Goal: Complete application form

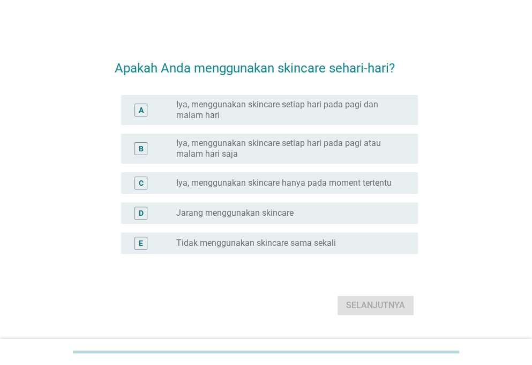
click at [281, 117] on label "Iya, menggunakan skincare setiap hari pada pagi dan malam hari" at bounding box center [288, 109] width 225 height 21
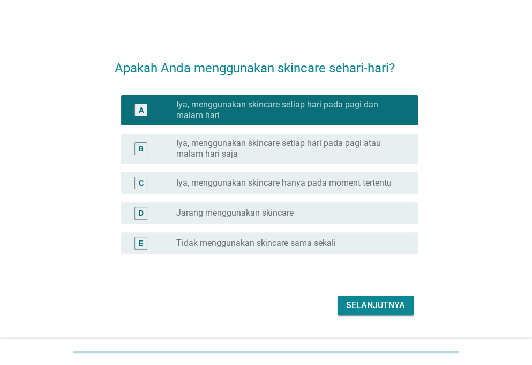
click at [339, 295] on button "Selanjutnya" at bounding box center [376, 304] width 76 height 19
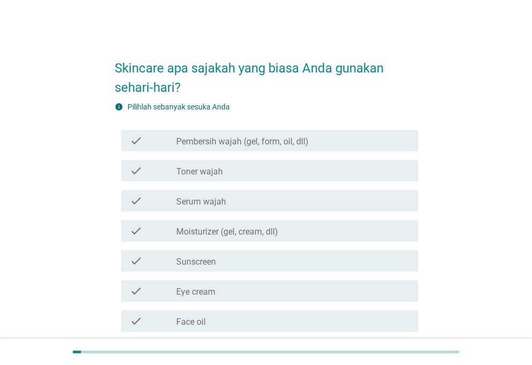
click at [270, 127] on div "check check_box_outline_blank Pembersih wajah (gel, form, oil, dll)" at bounding box center [266, 140] width 303 height 30
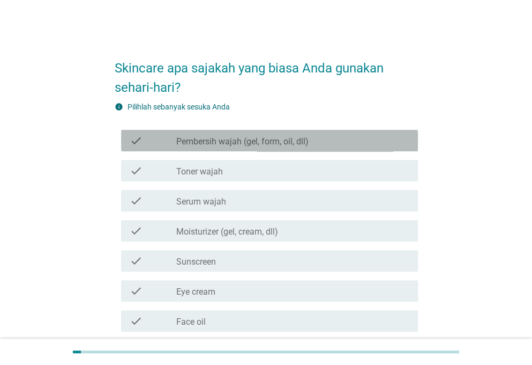
click at [255, 147] on div "check check_box_outline_blank Pembersih wajah (gel, form, oil, dll)" at bounding box center [269, 140] width 297 height 21
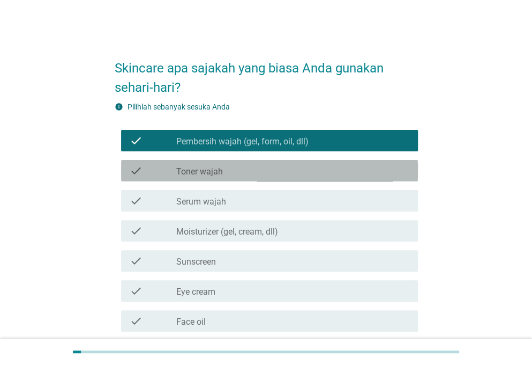
click at [235, 181] on div "check check_box_outline_blank Toner wajah" at bounding box center [266, 170] width 303 height 30
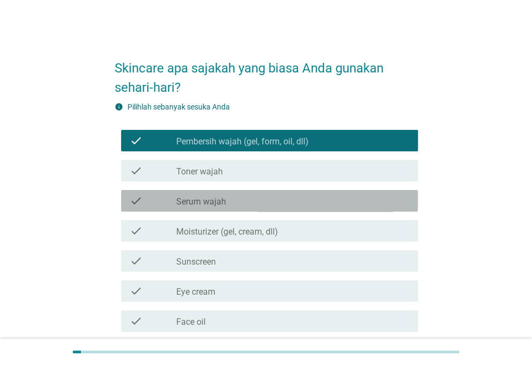
click at [232, 199] on div "check_box_outline_blank Serum wajah" at bounding box center [292, 200] width 233 height 13
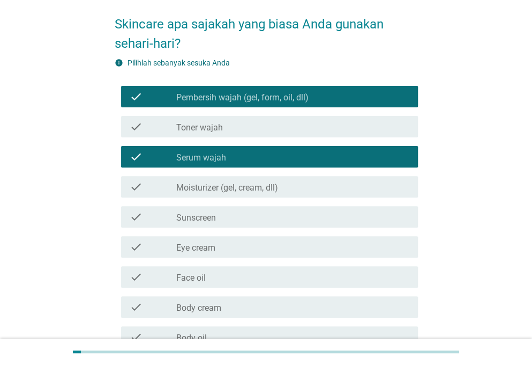
scroll to position [54, 0]
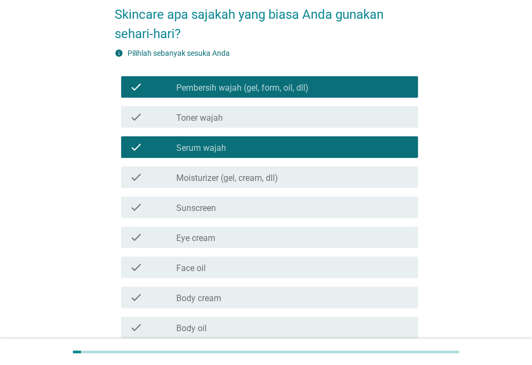
click at [237, 184] on div "check check_box_outline_blank Moisturizer (gel, cream, dll)" at bounding box center [269, 176] width 297 height 21
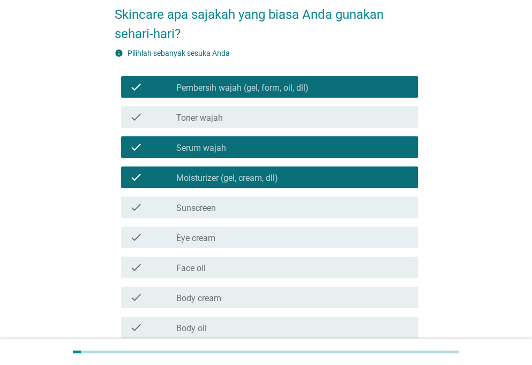
click at [233, 212] on div "check_box_outline_blank Sunscreen" at bounding box center [292, 206] width 233 height 13
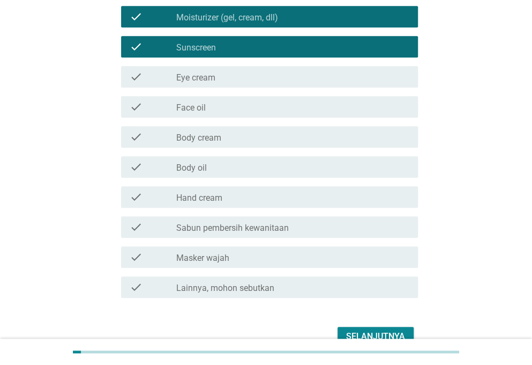
scroll to position [214, 0]
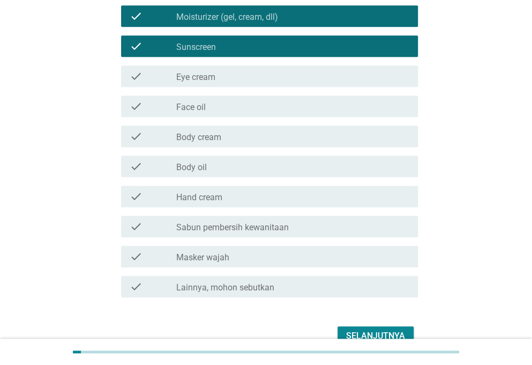
click at [244, 172] on div "check_box_outline_blank Body oil" at bounding box center [292, 166] width 233 height 13
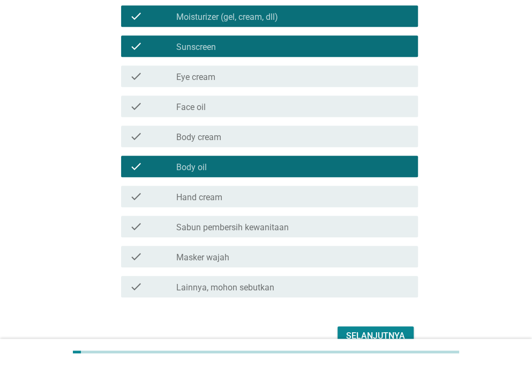
click at [237, 209] on div "check check_box_outline_blank Hand cream" at bounding box center [266, 196] width 303 height 30
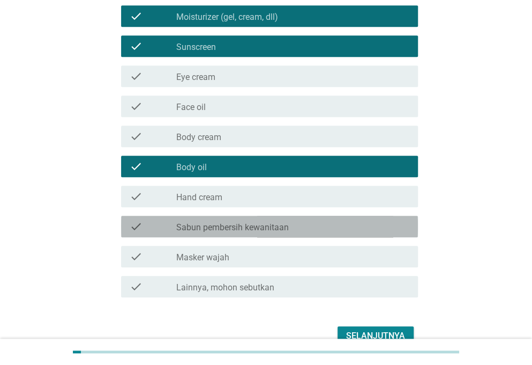
click at [247, 227] on label "Sabun pembersih kewanitaan" at bounding box center [232, 227] width 113 height 11
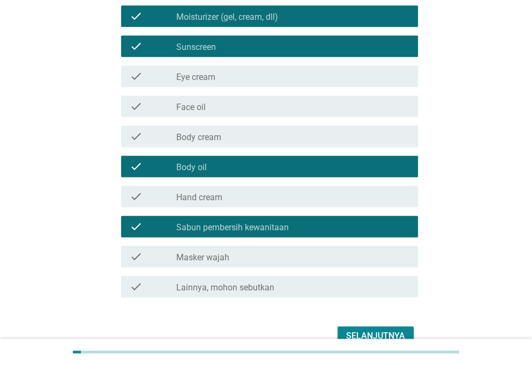
click at [240, 258] on div "check_box_outline_blank Masker wajah" at bounding box center [292, 256] width 233 height 13
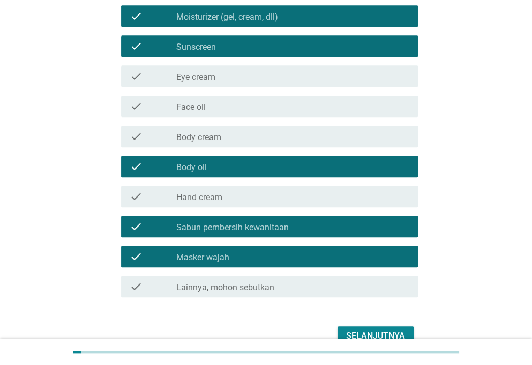
click at [293, 199] on div "check_box_outline_blank Hand cream" at bounding box center [292, 196] width 233 height 13
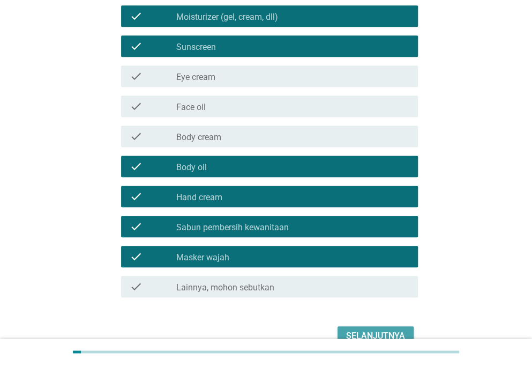
click at [352, 335] on div "Selanjutnya" at bounding box center [375, 335] width 59 height 13
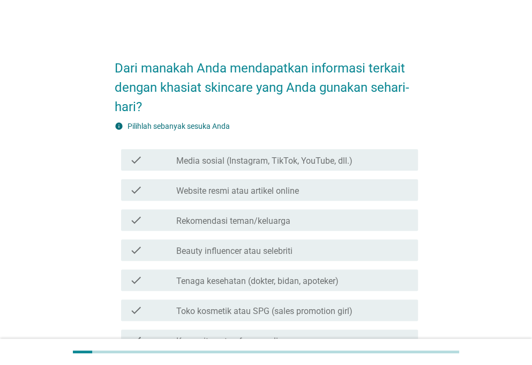
click at [265, 148] on div "check check_box_outline_blank Media sosial (Instagram, TikTok, YouTube, dll.)" at bounding box center [266, 160] width 303 height 30
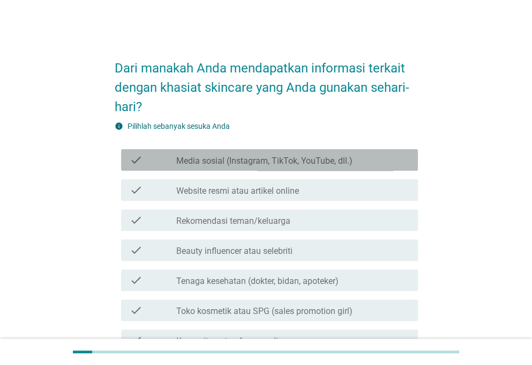
click at [251, 161] on label "Media sosial (Instagram, TikTok, YouTube, dll.)" at bounding box center [264, 160] width 176 height 11
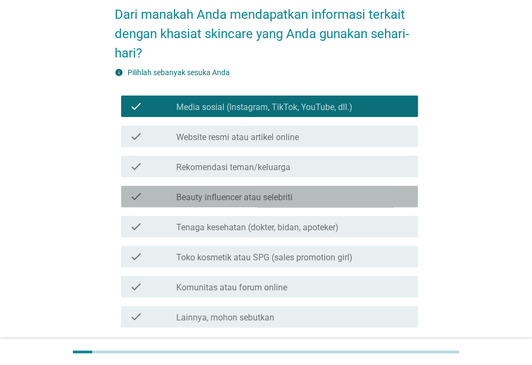
click at [242, 187] on div "check check_box_outline_blank Beauty influencer atau selebriti" at bounding box center [269, 195] width 297 height 21
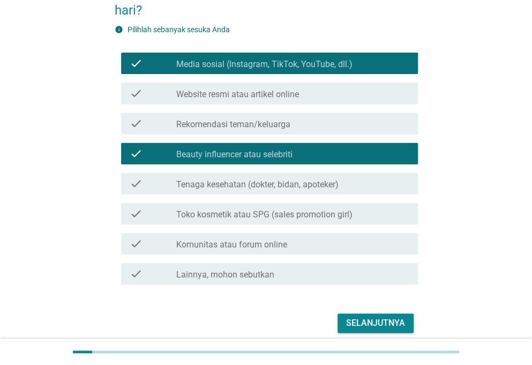
scroll to position [141, 0]
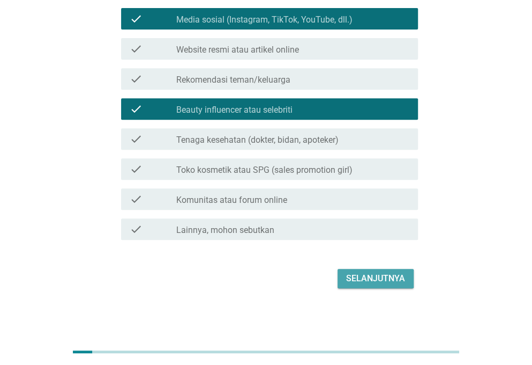
click at [374, 283] on div "Selanjutnya" at bounding box center [375, 278] width 59 height 13
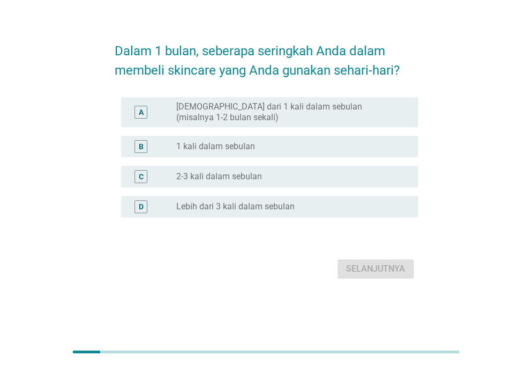
scroll to position [0, 0]
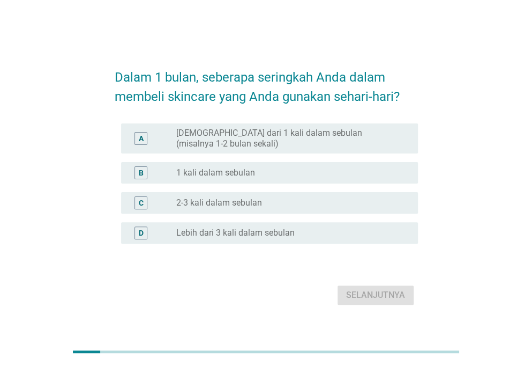
click at [295, 174] on div "radio_button_unchecked 1 kali dalam sebulan" at bounding box center [288, 172] width 225 height 11
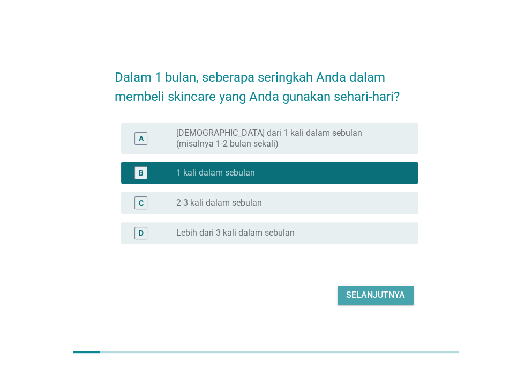
click at [354, 294] on div "Selanjutnya" at bounding box center [375, 294] width 59 height 13
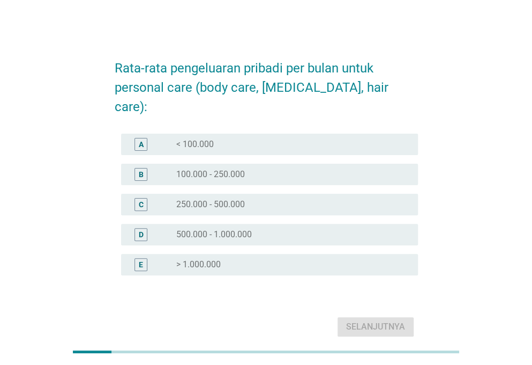
click at [300, 199] on div "radio_button_unchecked 250.000 - 500.000" at bounding box center [288, 204] width 225 height 11
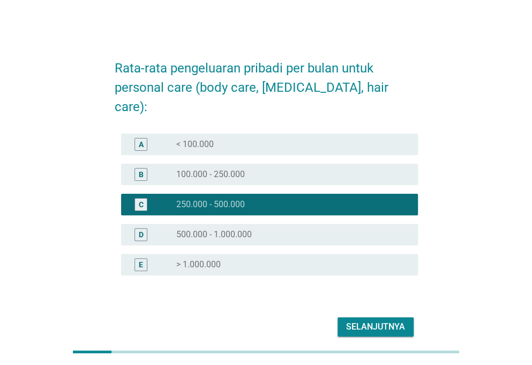
click at [338, 164] on div "B radio_button_unchecked 100.000 - 250.000" at bounding box center [269, 174] width 297 height 21
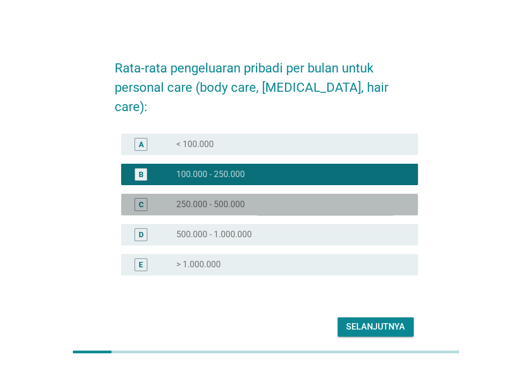
click at [358, 194] on div "C radio_button_unchecked 250.000 - 500.000" at bounding box center [269, 204] width 297 height 21
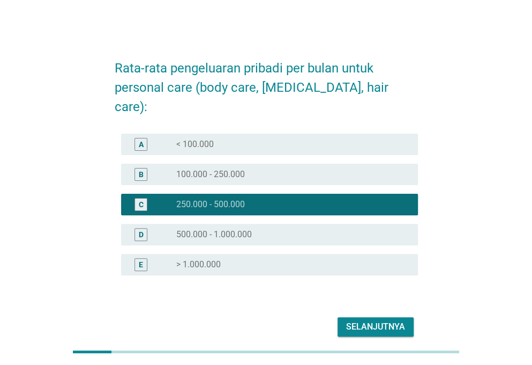
click at [383, 320] on div "Selanjutnya" at bounding box center [375, 326] width 59 height 13
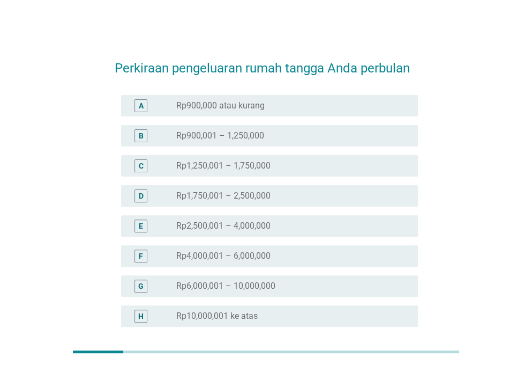
click at [165, 170] on div "C" at bounding box center [153, 165] width 47 height 13
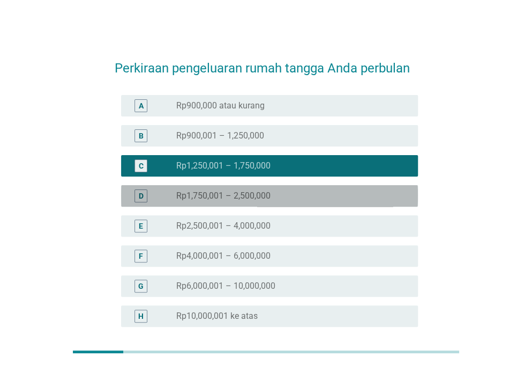
click at [161, 201] on div "D" at bounding box center [153, 195] width 47 height 13
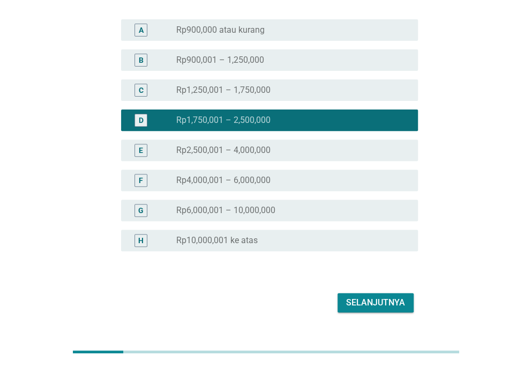
scroll to position [100, 0]
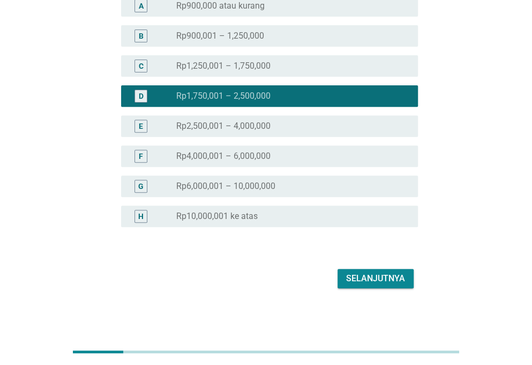
click at [404, 279] on div "Selanjutnya" at bounding box center [375, 278] width 59 height 13
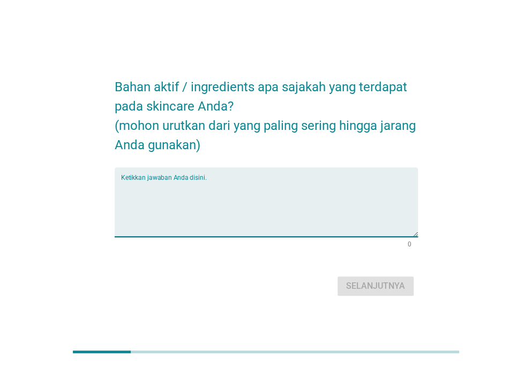
click at [264, 200] on textarea "Ketikkan jawaban Anda disini." at bounding box center [269, 208] width 297 height 56
type textarea "niacinamied"
click at [356, 280] on div "Selanjutnya" at bounding box center [375, 285] width 59 height 13
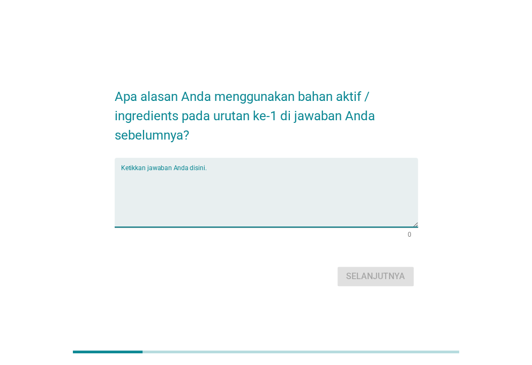
click at [271, 208] on textarea "Ketikkan jawaban Anda disini." at bounding box center [269, 198] width 297 height 56
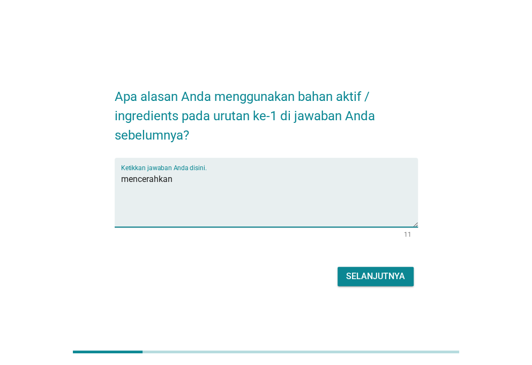
type textarea "mencerahkan"
click at [355, 270] on div "Selanjutnya" at bounding box center [375, 276] width 59 height 13
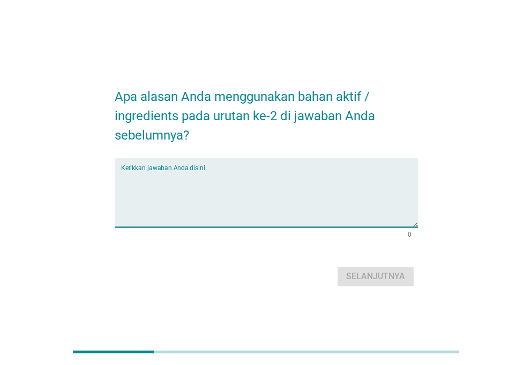
click at [239, 191] on textarea "Ketikkan jawaban Anda disini." at bounding box center [269, 198] width 297 height 56
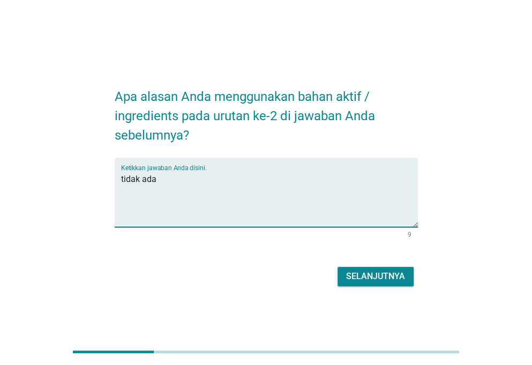
type textarea "tidak ada"
click at [369, 286] on div "Selanjutnya" at bounding box center [266, 276] width 303 height 26
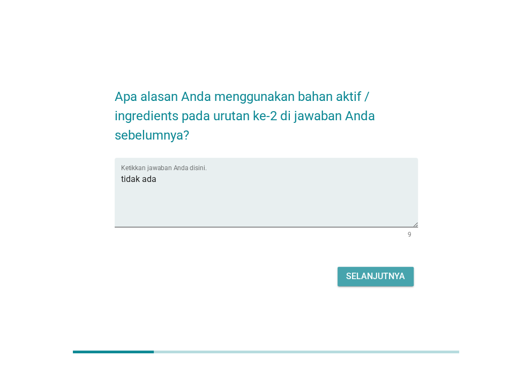
click at [387, 281] on div "Selanjutnya" at bounding box center [375, 276] width 59 height 13
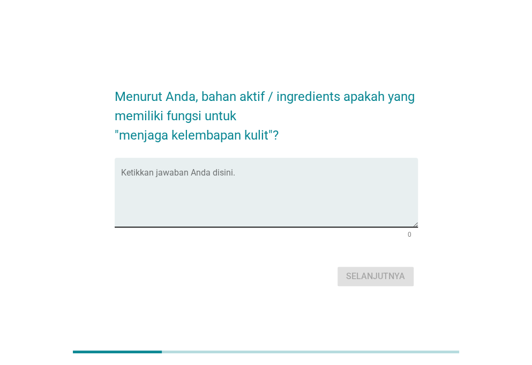
click at [198, 199] on textarea "Ketikkan jawaban Anda disini." at bounding box center [269, 198] width 297 height 56
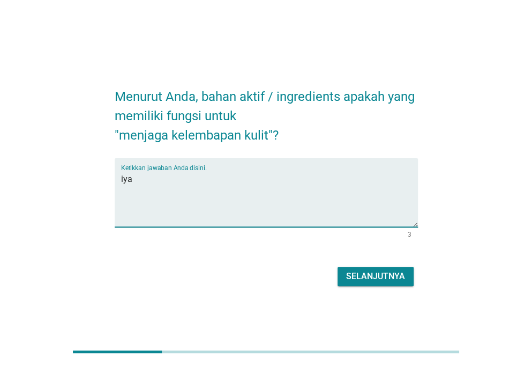
type textarea "iya"
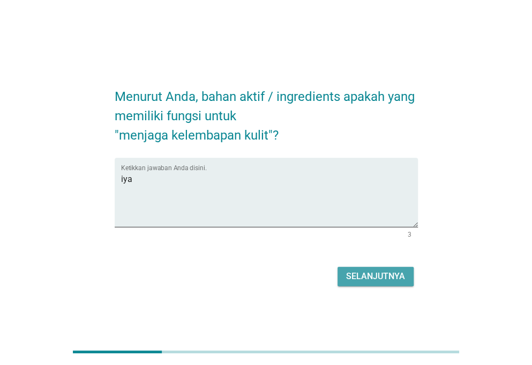
click at [346, 283] on button "Selanjutnya" at bounding box center [376, 275] width 76 height 19
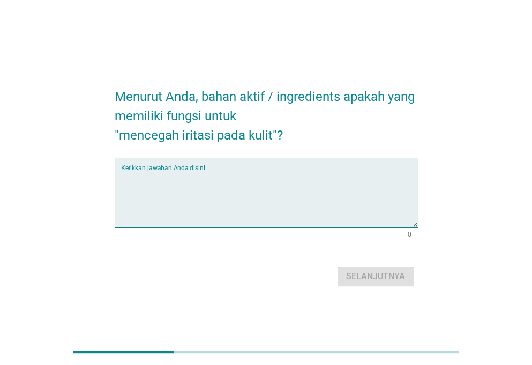
click at [197, 207] on textarea "Ketikkan jawaban Anda disini." at bounding box center [269, 198] width 297 height 56
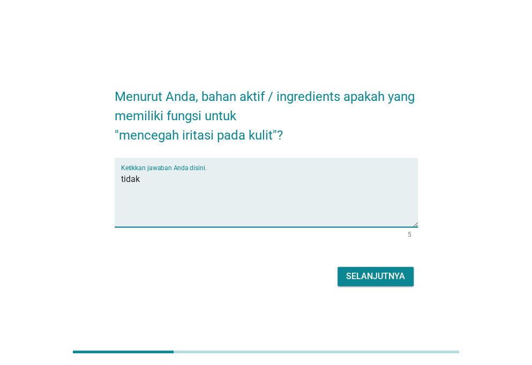
type textarea "tidak"
click at [388, 279] on div "Selanjutnya" at bounding box center [375, 276] width 59 height 13
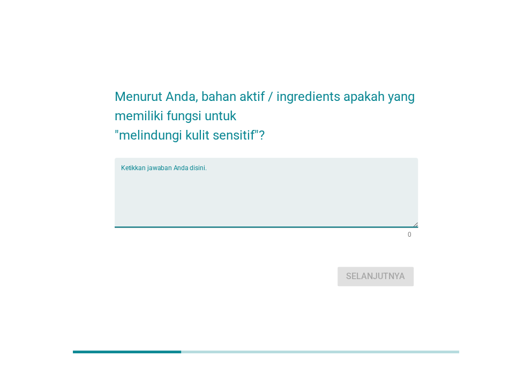
click at [298, 184] on textarea "Ketikkan jawaban Anda disini." at bounding box center [269, 198] width 297 height 56
type textarea "iya"
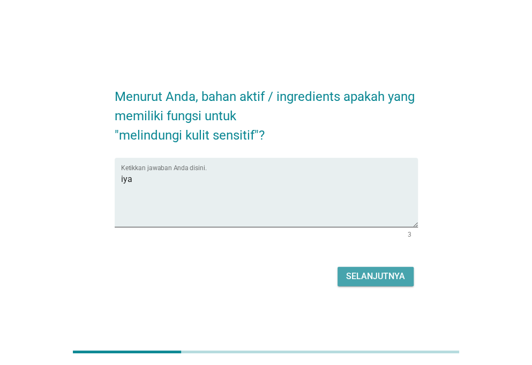
click at [352, 267] on button "Selanjutnya" at bounding box center [376, 275] width 76 height 19
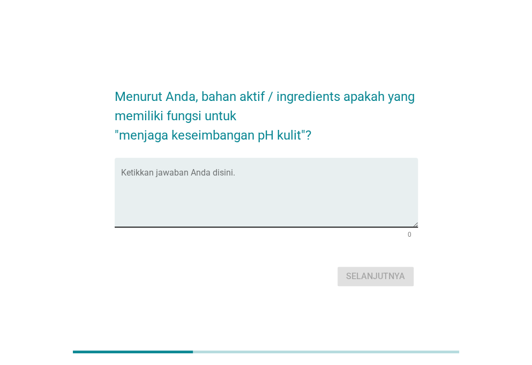
click at [247, 197] on textarea "Ketikkan jawaban Anda disini." at bounding box center [269, 198] width 297 height 56
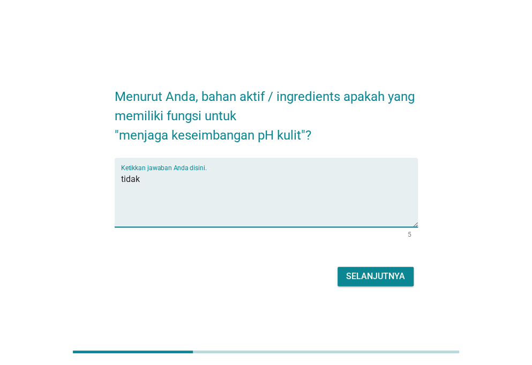
type textarea "tidak"
click at [403, 279] on div "Selanjutnya" at bounding box center [375, 276] width 59 height 13
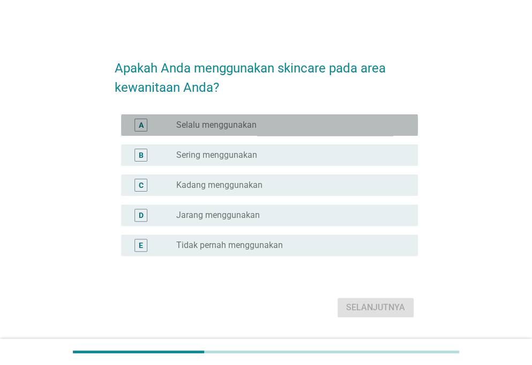
click at [217, 126] on label "Selalu menggunakan" at bounding box center [216, 125] width 80 height 11
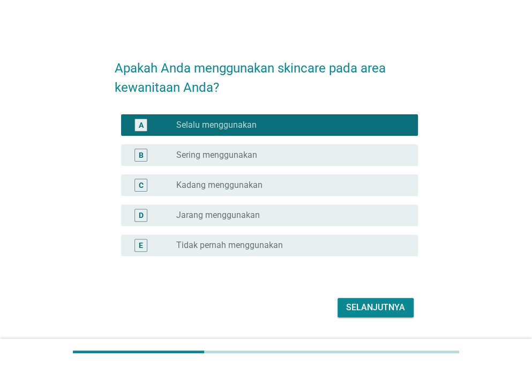
click at [375, 309] on div "Selanjutnya" at bounding box center [375, 307] width 59 height 13
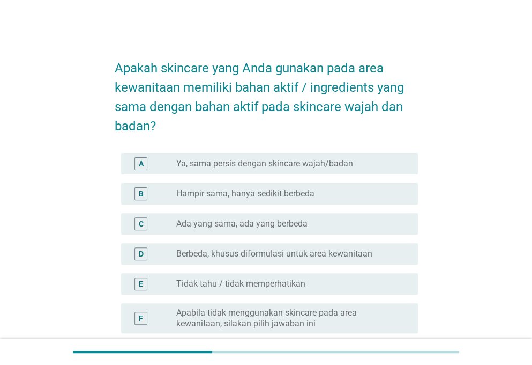
click at [304, 158] on label "Ya, sama persis dengan skincare wajah/badan" at bounding box center [264, 163] width 177 height 11
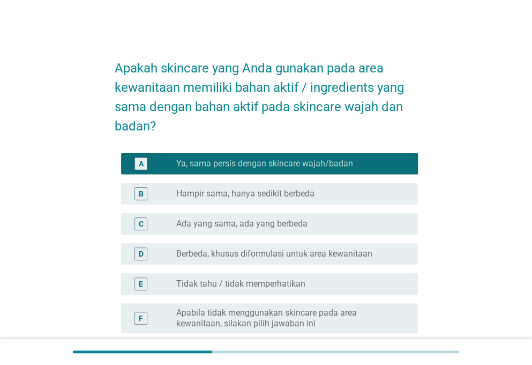
click at [302, 197] on label "Hampir sama, hanya sedikit berbeda" at bounding box center [245, 193] width 138 height 11
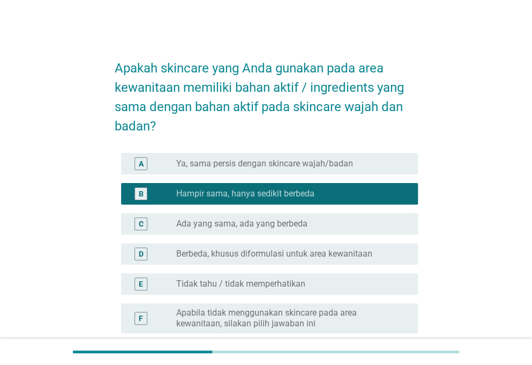
click at [317, 169] on div "radio_button_unchecked Ya, sama persis dengan skincare wajah/badan" at bounding box center [292, 163] width 233 height 13
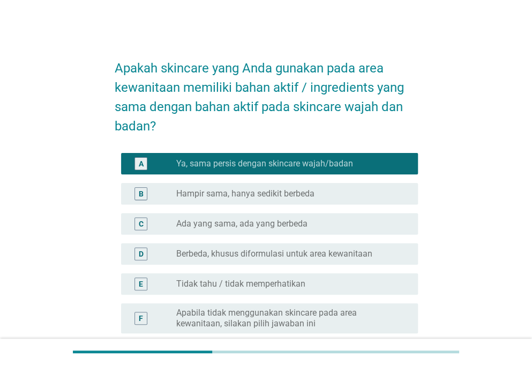
scroll to position [54, 0]
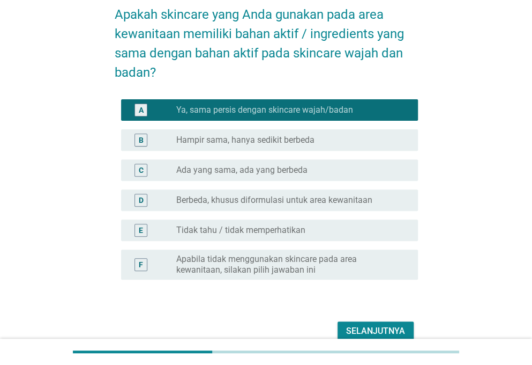
click at [309, 198] on label "Berbeda, khusus diformulasi untuk area kewanitaan" at bounding box center [274, 200] width 196 height 11
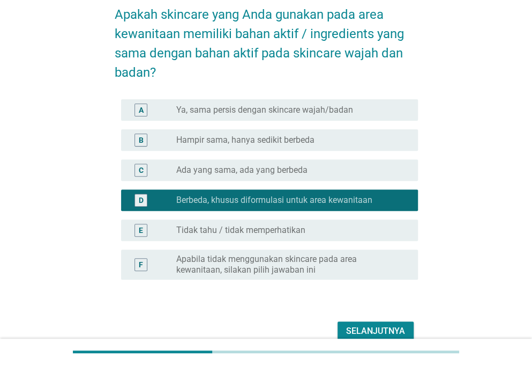
click at [370, 325] on div "Selanjutnya" at bounding box center [375, 330] width 59 height 13
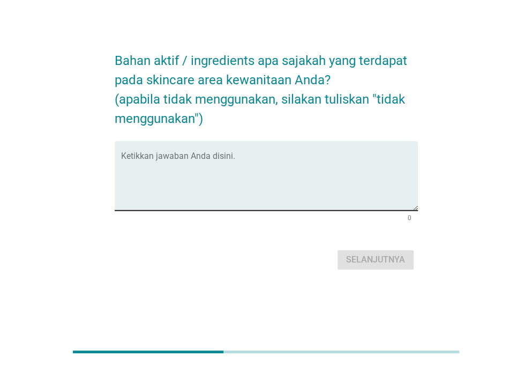
scroll to position [0, 0]
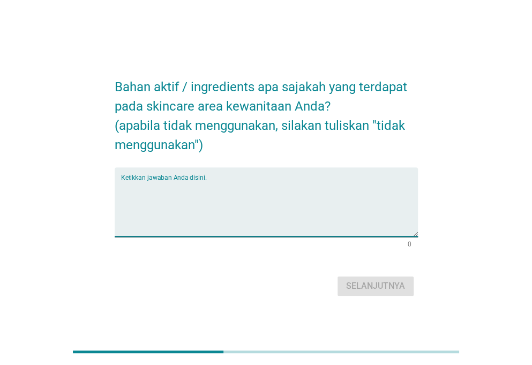
click at [205, 204] on textarea "Ketikkan jawaban Anda disini." at bounding box center [269, 208] width 297 height 56
type textarea "a"
type textarea "daun sirih"
click at [398, 287] on div "Selanjutnya" at bounding box center [375, 285] width 59 height 13
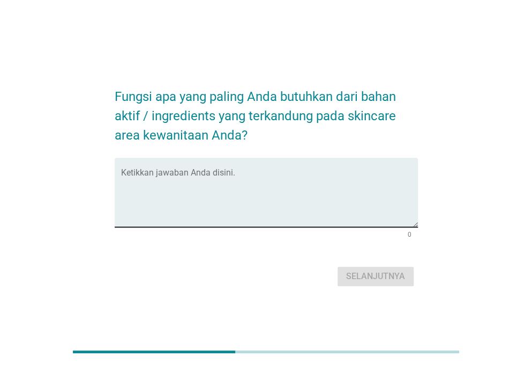
click at [215, 203] on textarea "Ketikkan jawaban Anda disini." at bounding box center [269, 198] width 297 height 56
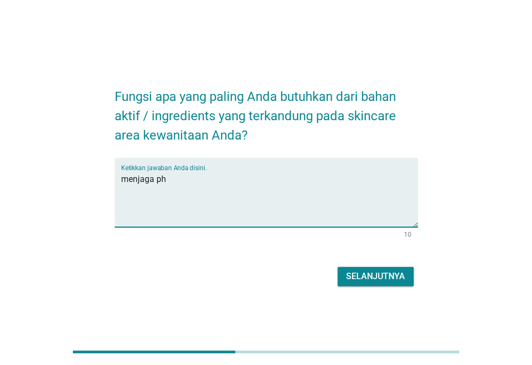
type textarea "menjaga ph"
click at [347, 271] on div "Selanjutnya" at bounding box center [375, 276] width 59 height 13
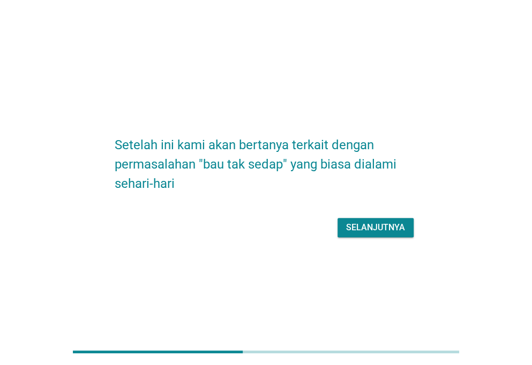
click at [372, 226] on div "Selanjutnya" at bounding box center [375, 227] width 59 height 13
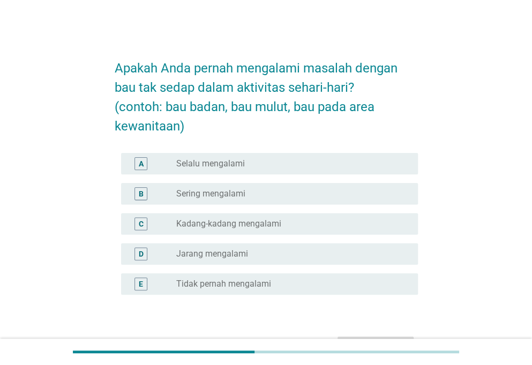
click at [264, 263] on div "D radio_button_unchecked Jarang mengalami" at bounding box center [269, 253] width 297 height 21
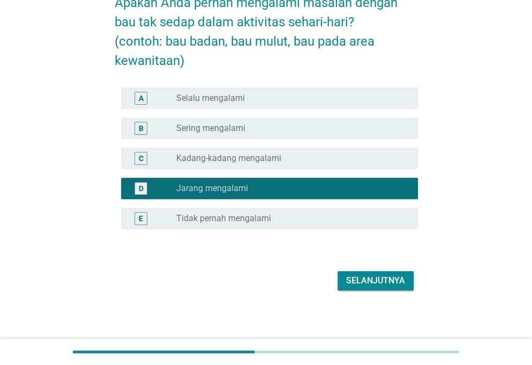
scroll to position [68, 0]
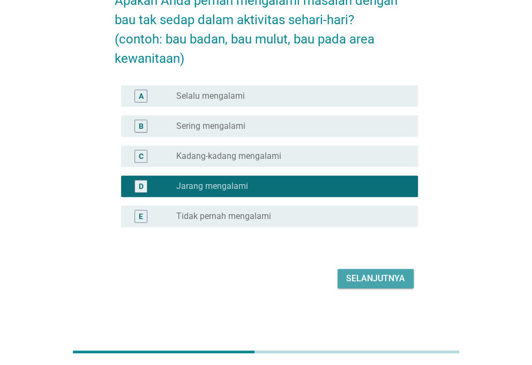
click at [378, 270] on button "Selanjutnya" at bounding box center [376, 278] width 76 height 19
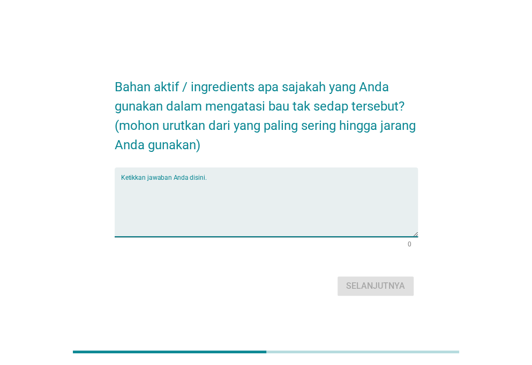
click at [260, 192] on textarea "Ketikkan jawaban Anda disini." at bounding box center [269, 208] width 297 height 56
type textarea "daun sirih"
click at [348, 285] on div "Selanjutnya" at bounding box center [375, 285] width 59 height 13
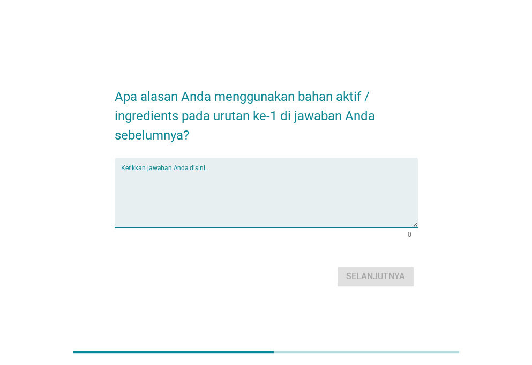
click at [179, 195] on textarea "Ketikkan jawaban Anda disini." at bounding box center [269, 198] width 297 height 56
type textarea "t"
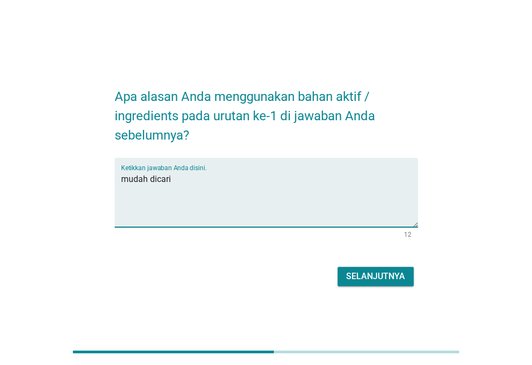
type textarea "mudah dicari"
click at [366, 275] on div "Selanjutnya" at bounding box center [375, 276] width 59 height 13
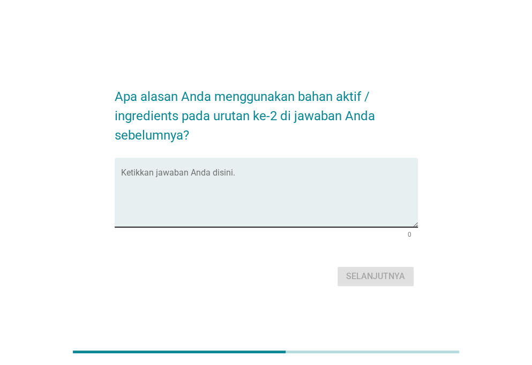
click at [263, 169] on div "Ketikkan jawaban Anda disini." at bounding box center [269, 192] width 297 height 69
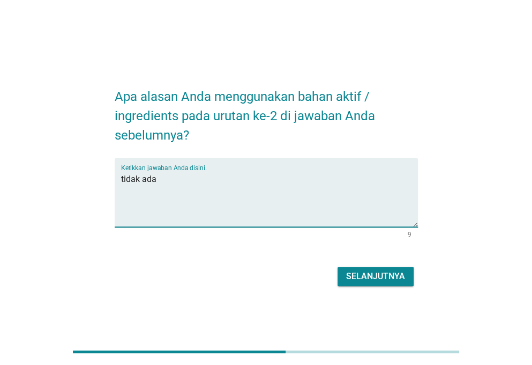
type textarea "tidak ada"
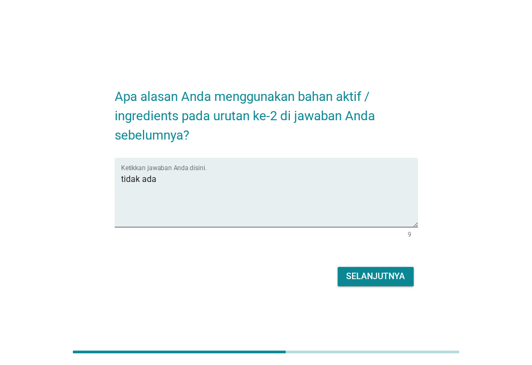
click at [367, 291] on div "Apa alasan Anda menggunakan bahan aktif / ingredients pada urutan ke-2 di jawab…" at bounding box center [266, 183] width 321 height 230
click at [374, 283] on button "Selanjutnya" at bounding box center [376, 275] width 76 height 19
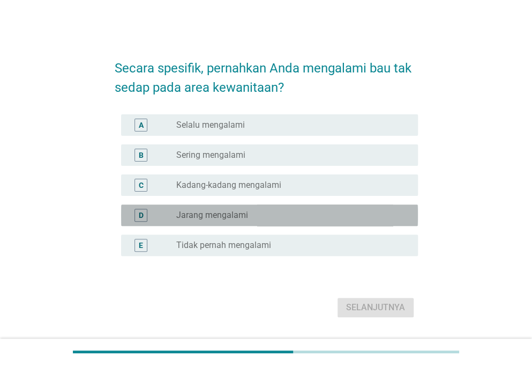
click at [233, 211] on label "Jarang mengalami" at bounding box center [212, 215] width 72 height 11
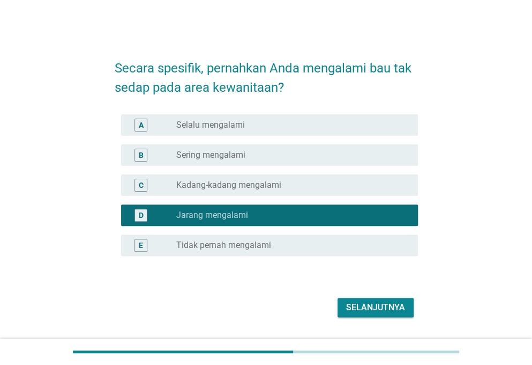
click at [385, 318] on div "Selanjutnya" at bounding box center [266, 307] width 303 height 26
click at [386, 311] on div "Selanjutnya" at bounding box center [375, 307] width 59 height 13
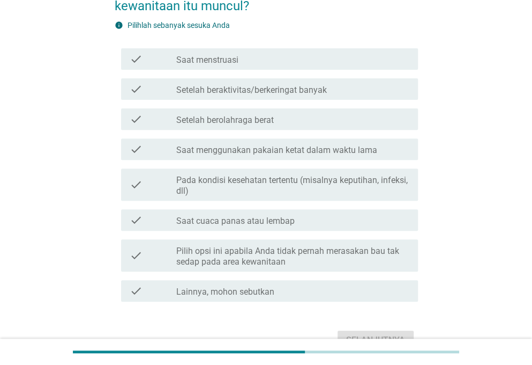
scroll to position [107, 0]
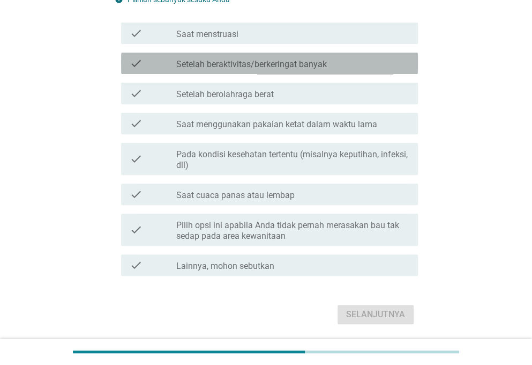
click at [279, 73] on div "check check_box_outline_blank Setelah beraktivitas/berkeringat banyak" at bounding box center [269, 63] width 297 height 21
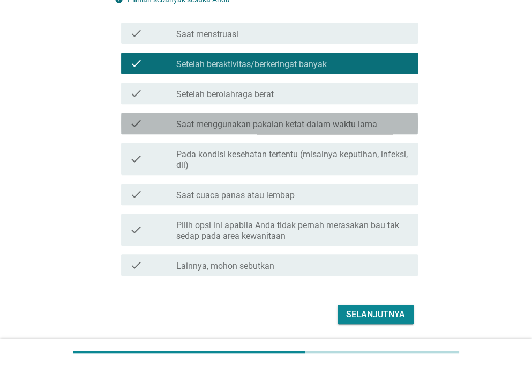
click at [269, 128] on label "Saat menggunakan pakaian ketat dalam waktu lama" at bounding box center [276, 124] width 201 height 11
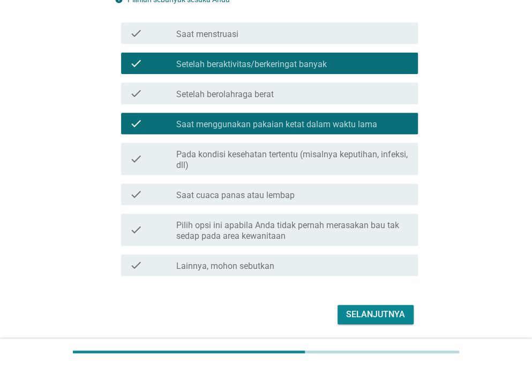
click at [400, 321] on button "Selanjutnya" at bounding box center [376, 313] width 76 height 19
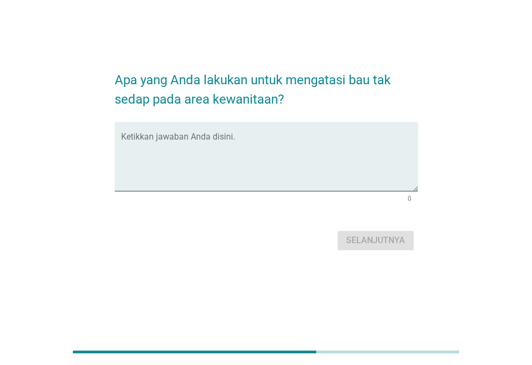
scroll to position [0, 0]
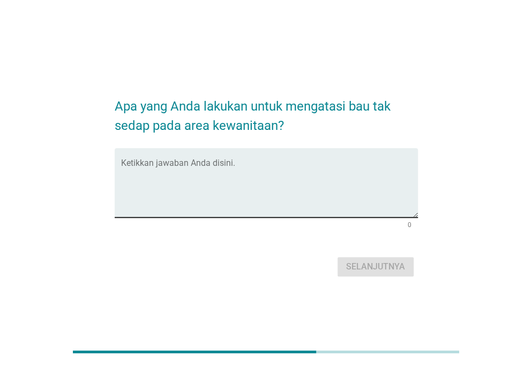
click at [222, 173] on textarea "Ketikkan jawaban Anda disini." at bounding box center [269, 189] width 297 height 56
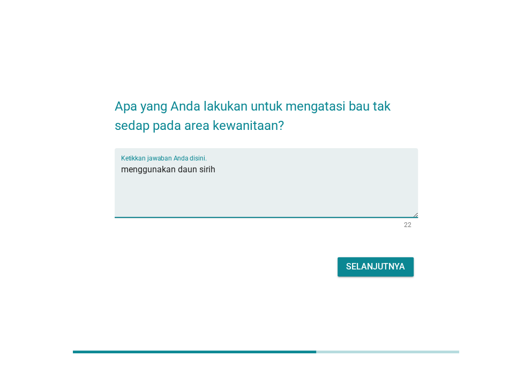
type textarea "menggunakan daun sirih"
click at [363, 265] on div "Selanjutnya" at bounding box center [375, 266] width 59 height 13
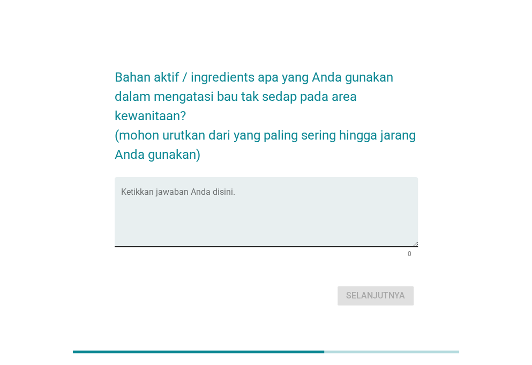
click at [267, 224] on textarea "Ketikkan jawaban Anda disini." at bounding box center [269, 218] width 297 height 56
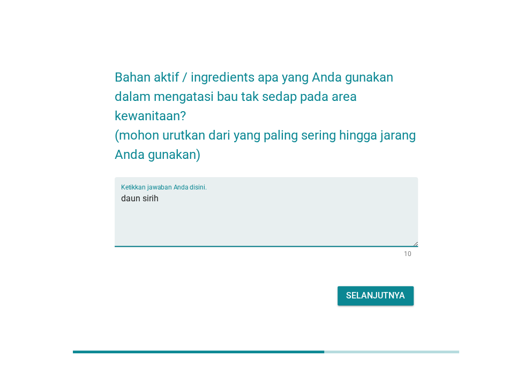
type textarea "daun sirih"
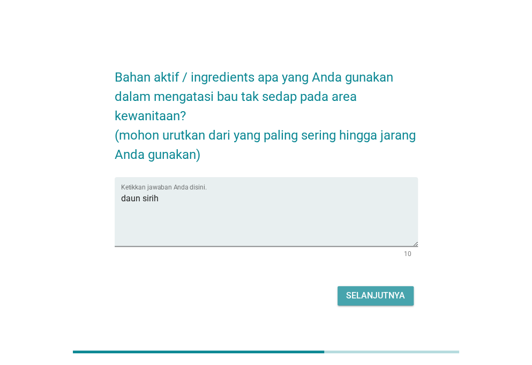
click at [365, 294] on div "Selanjutnya" at bounding box center [375, 295] width 59 height 13
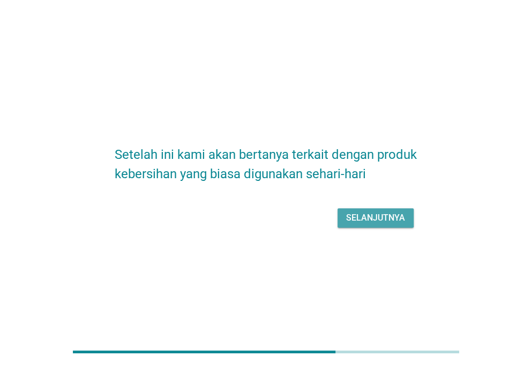
click at [401, 221] on div "Selanjutnya" at bounding box center [375, 217] width 59 height 13
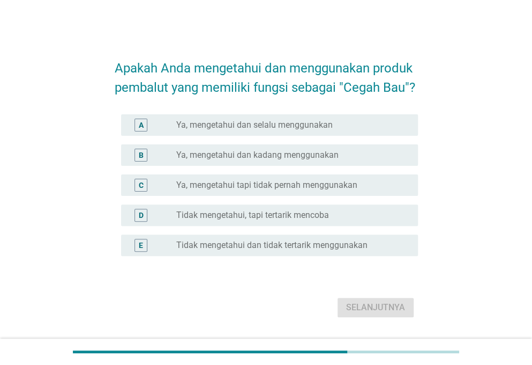
click at [288, 159] on label "Ya, mengetahui dan kadang menggunakan" at bounding box center [257, 155] width 162 height 11
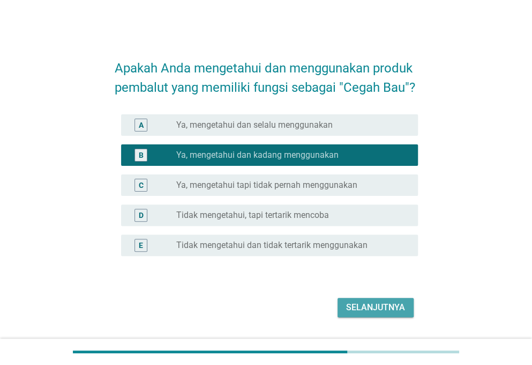
click at [380, 306] on div "Selanjutnya" at bounding box center [375, 307] width 59 height 13
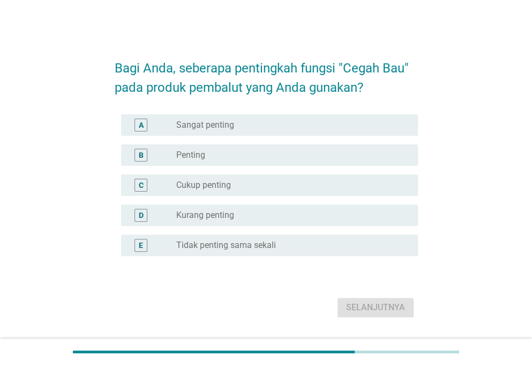
click at [226, 162] on div "B radio_button_unchecked Penting" at bounding box center [269, 154] width 297 height 21
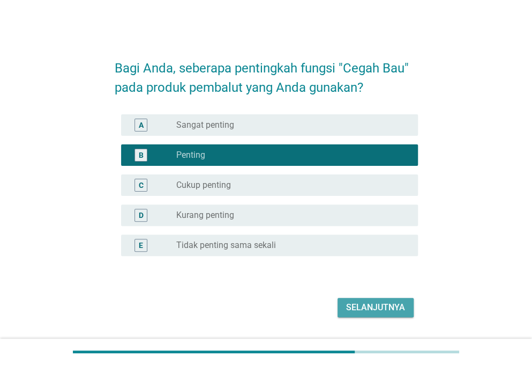
click at [370, 314] on button "Selanjutnya" at bounding box center [376, 307] width 76 height 19
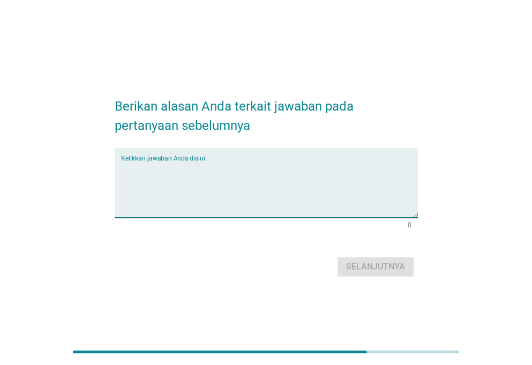
click at [252, 178] on textarea "Ketikkan jawaban Anda disini." at bounding box center [269, 189] width 297 height 56
type textarea "karena sehat"
click at [407, 269] on button "Selanjutnya" at bounding box center [376, 266] width 76 height 19
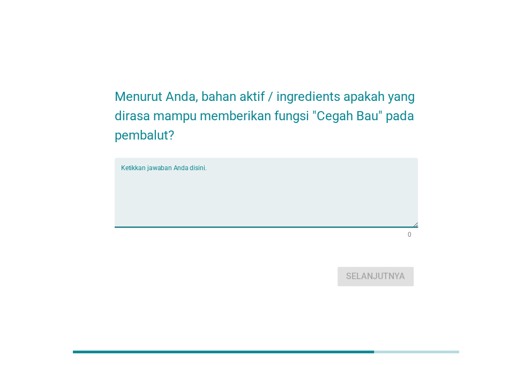
click at [282, 203] on textarea "Ketikkan jawaban Anda disini." at bounding box center [269, 198] width 297 height 56
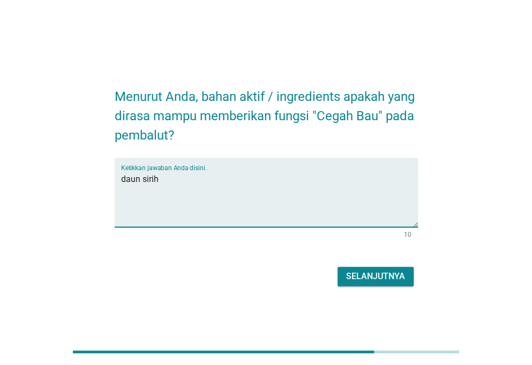
type textarea "daun sirih"
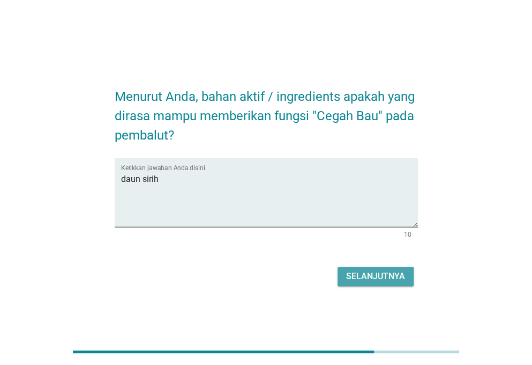
click at [386, 272] on div "Selanjutnya" at bounding box center [375, 276] width 59 height 13
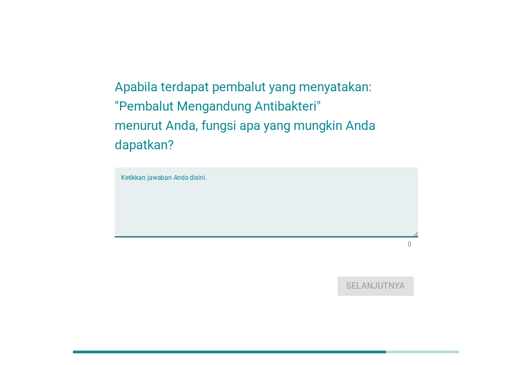
click at [271, 193] on textarea "Ketikkan jawaban Anda disini." at bounding box center [269, 208] width 297 height 56
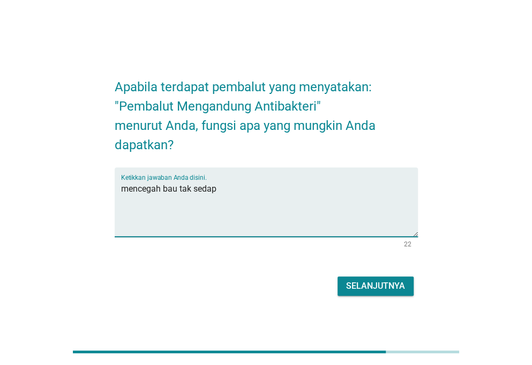
type textarea "mencegah bau tak sedap"
click at [368, 280] on div "Selanjutnya" at bounding box center [375, 285] width 59 height 13
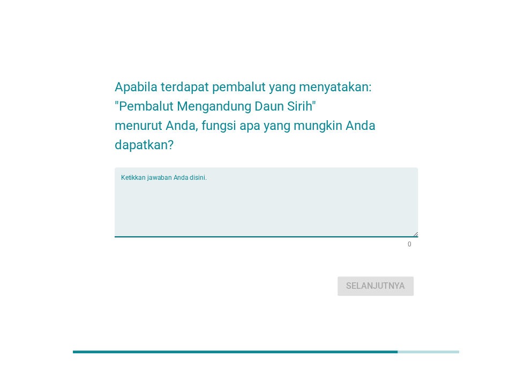
click at [259, 191] on textarea "Ketikkan jawaban Anda disini." at bounding box center [269, 208] width 297 height 56
type textarea "menjaga ph"
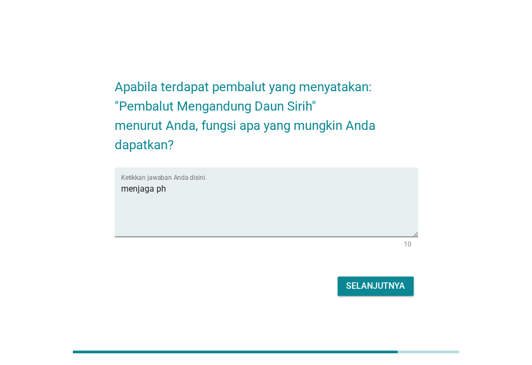
click at [366, 273] on div "Selanjutnya" at bounding box center [266, 286] width 303 height 26
click at [367, 289] on div "Selanjutnya" at bounding box center [375, 285] width 59 height 13
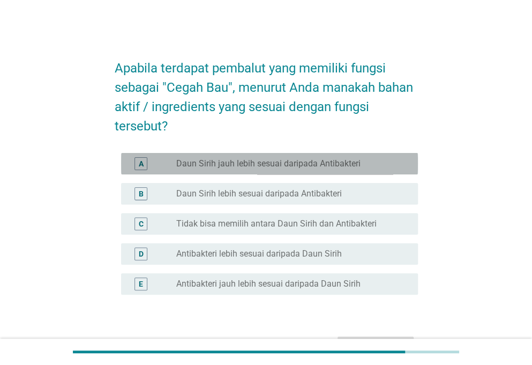
click at [243, 163] on label "Daun Sirih jauh lebih sesuai daripada Antibakteri" at bounding box center [268, 163] width 184 height 11
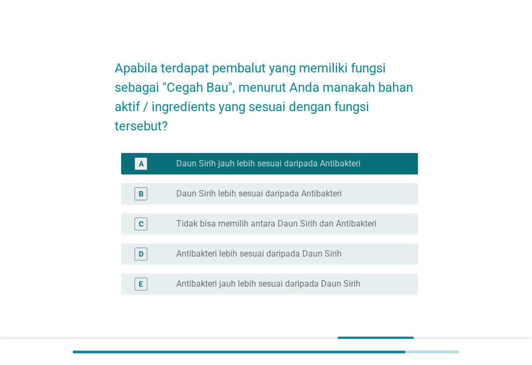
click at [273, 237] on div "C radio_button_unchecked Tidak bisa memilih antara Daun Sirih dan Antibakteri" at bounding box center [266, 224] width 303 height 30
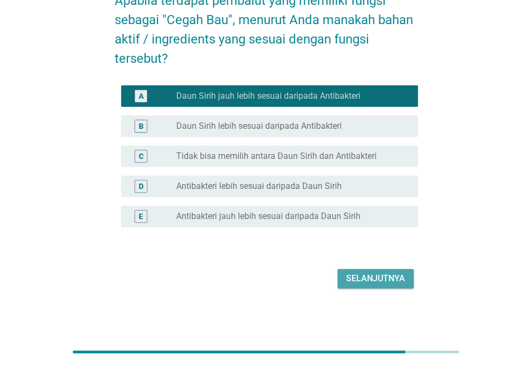
click at [385, 281] on div "Selanjutnya" at bounding box center [375, 278] width 59 height 13
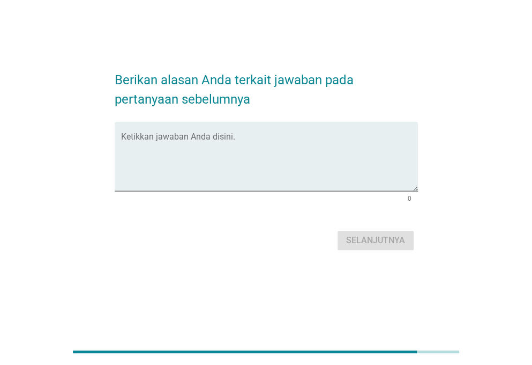
scroll to position [0, 0]
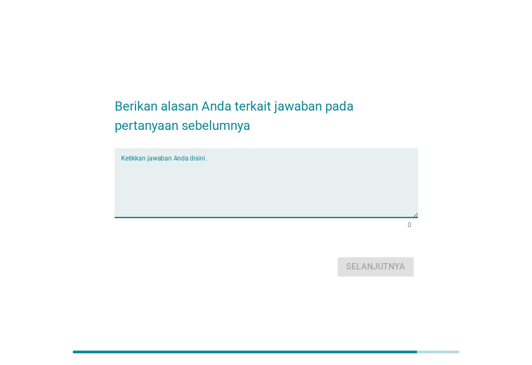
click at [273, 180] on textarea "Ketikkan jawaban Anda disini." at bounding box center [269, 189] width 297 height 56
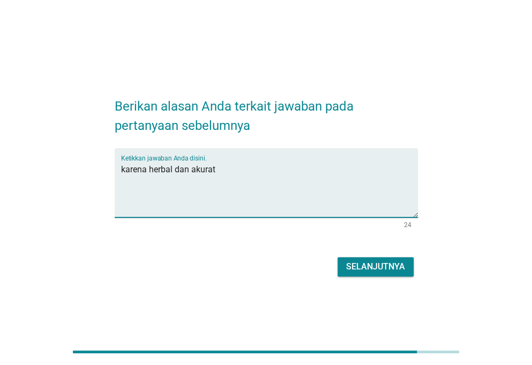
type textarea "karena herbal dan akurat"
click at [360, 275] on button "Selanjutnya" at bounding box center [376, 266] width 76 height 19
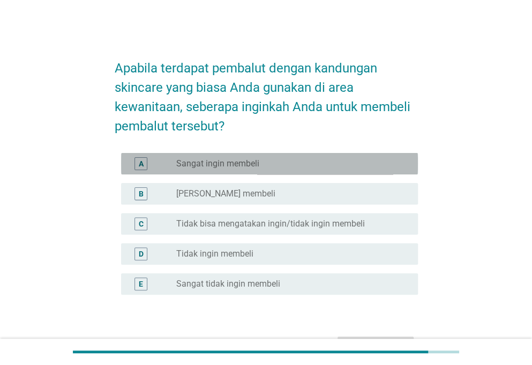
click at [239, 168] on label "Sangat ingin membeli" at bounding box center [217, 163] width 83 height 11
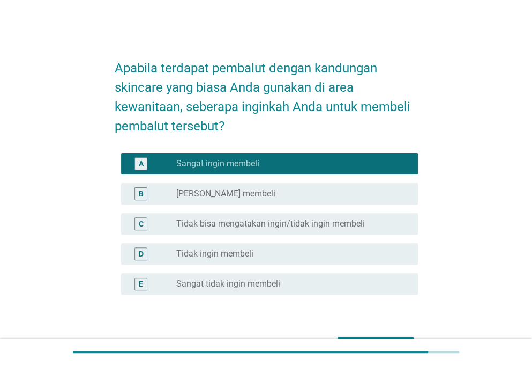
scroll to position [68, 0]
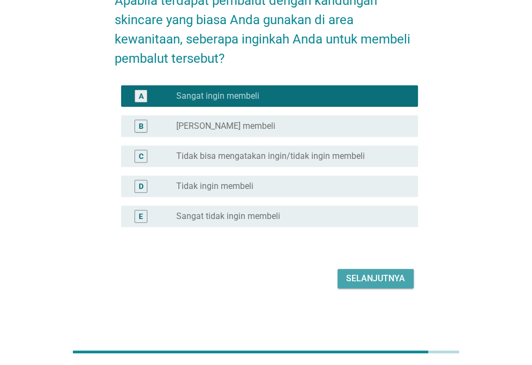
click at [352, 275] on div "Selanjutnya" at bounding box center [375, 278] width 59 height 13
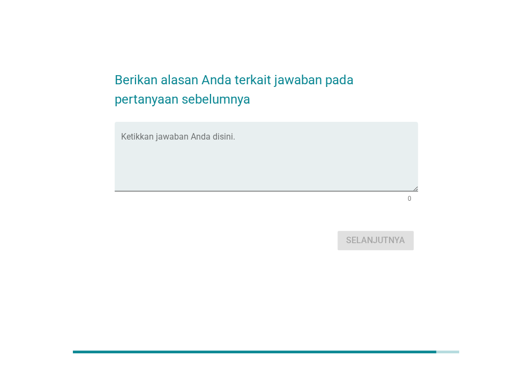
scroll to position [0, 0]
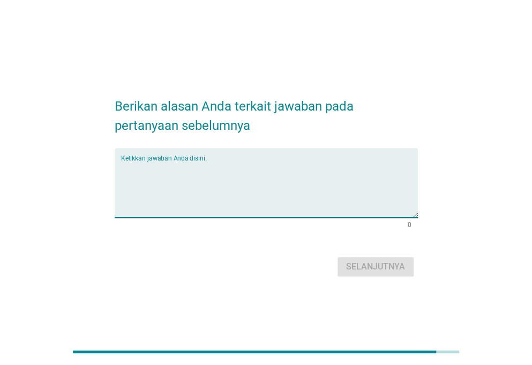
click at [231, 182] on textarea "Ketikkan jawaban Anda disini." at bounding box center [269, 189] width 297 height 56
type textarea "tidak ada"
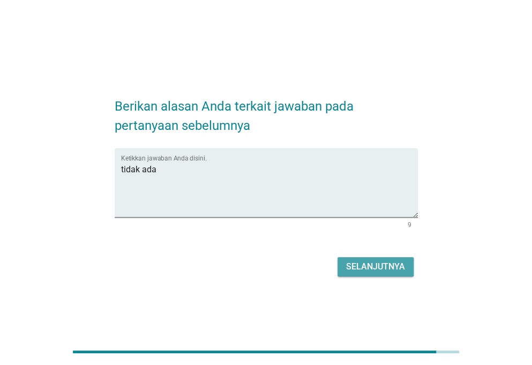
click at [375, 265] on div "Selanjutnya" at bounding box center [375, 266] width 59 height 13
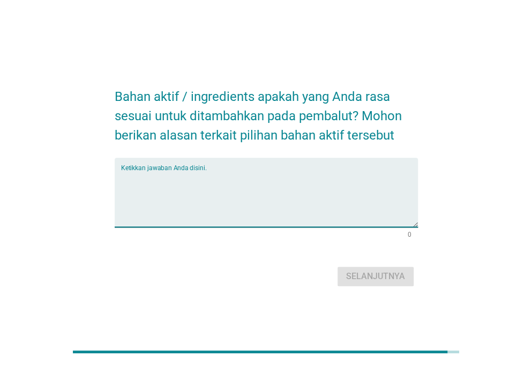
click at [270, 186] on textarea "Ketikkan jawaban Anda disini." at bounding box center [269, 198] width 297 height 56
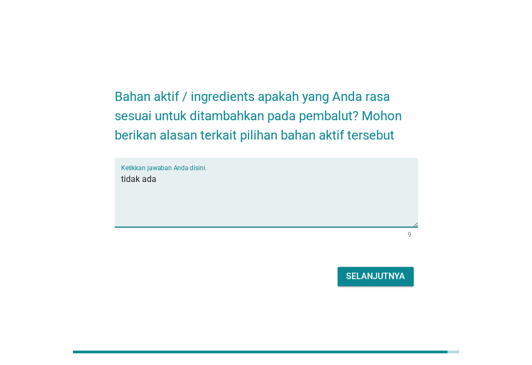
type textarea "tidak ada"
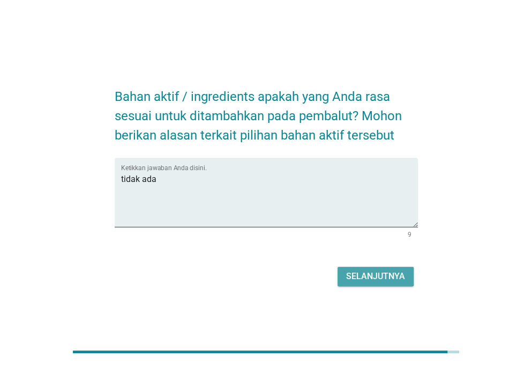
click at [363, 284] on button "Selanjutnya" at bounding box center [376, 275] width 76 height 19
